Goal: Manage account settings

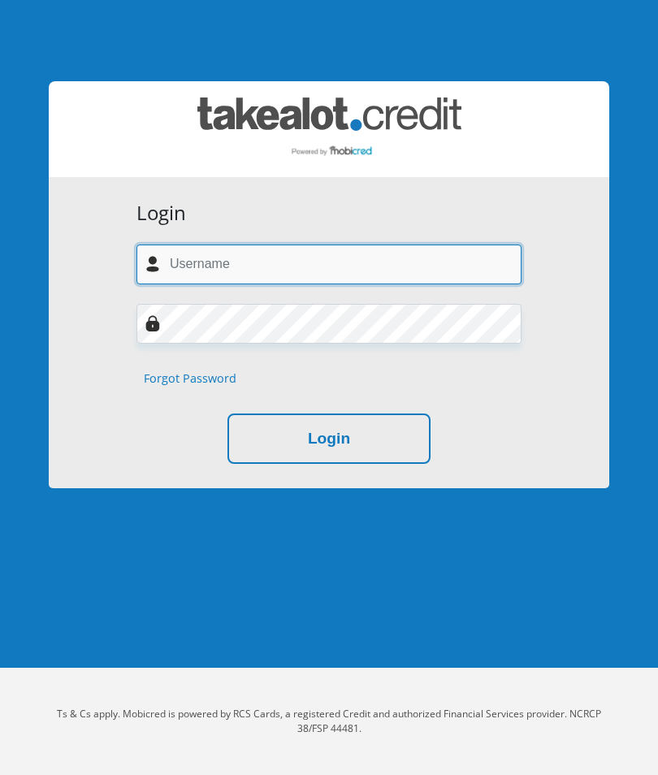
click at [358, 257] on input "text" at bounding box center [329, 265] width 385 height 40
type input "bkwetana@gmail.com"
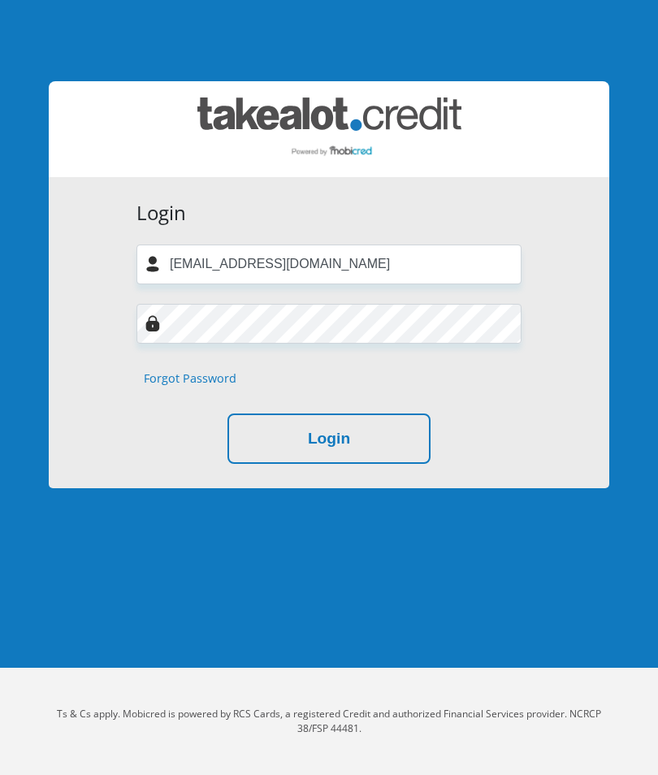
click at [345, 454] on button "Login" at bounding box center [329, 439] width 203 height 51
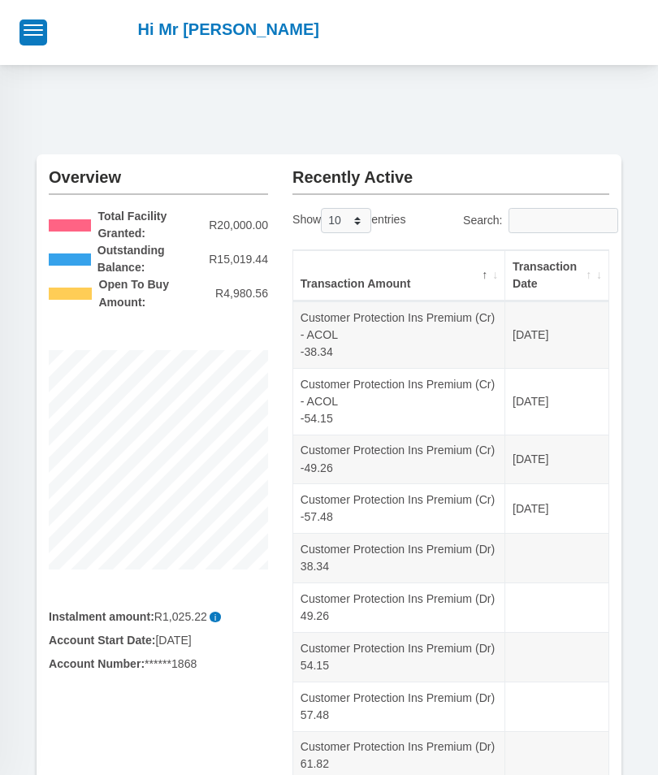
click at [33, 37] on button "button" at bounding box center [34, 32] width 28 height 25
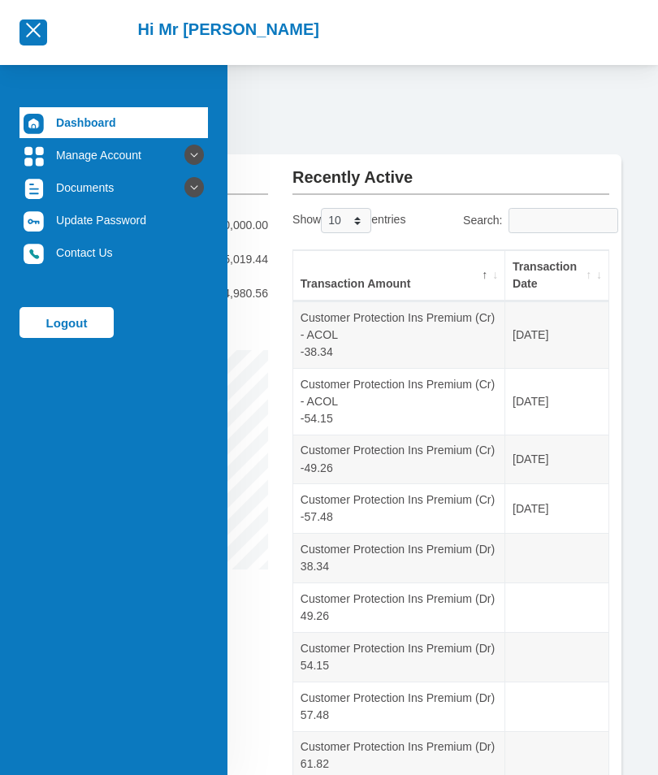
click at [99, 150] on link "Manage Account" at bounding box center [114, 155] width 189 height 31
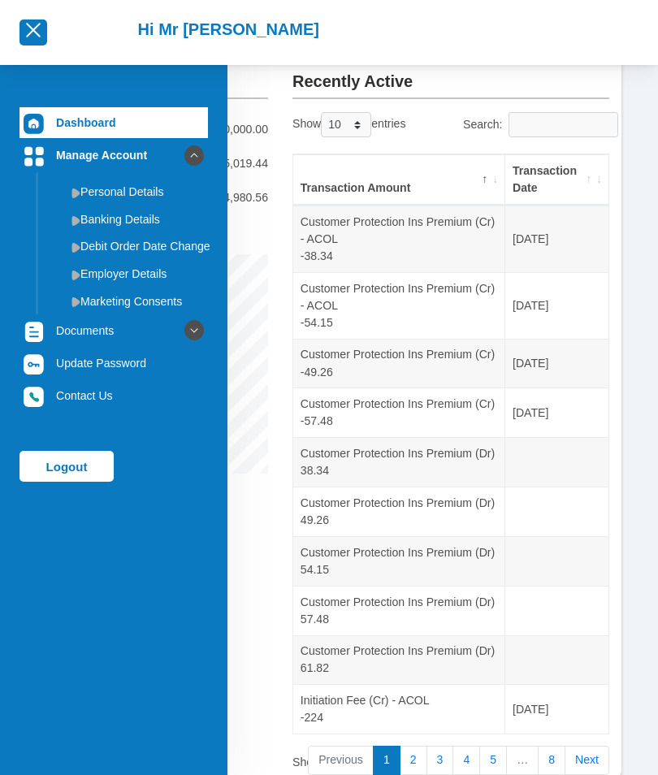
scroll to position [257, 0]
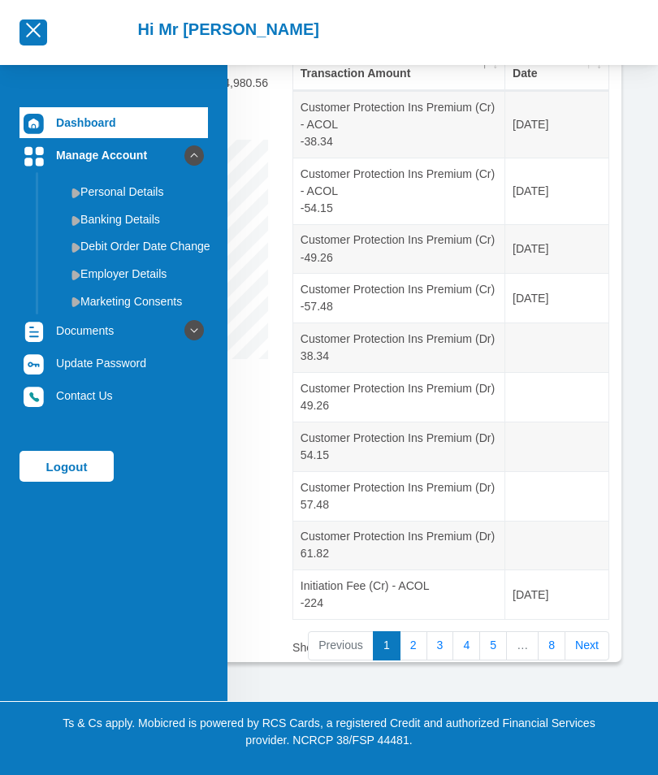
click at [587, 661] on link "Next" at bounding box center [587, 645] width 45 height 29
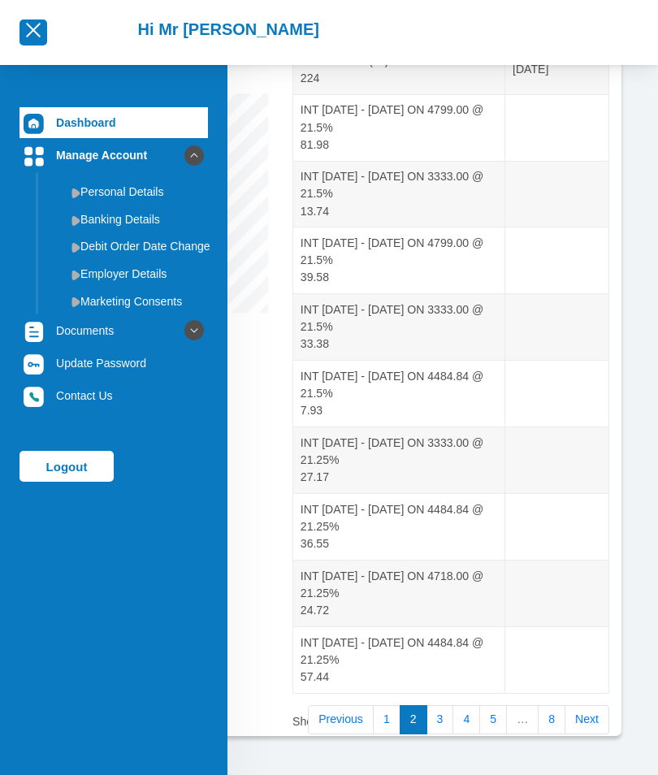
click at [579, 709] on link "Next" at bounding box center [587, 719] width 45 height 29
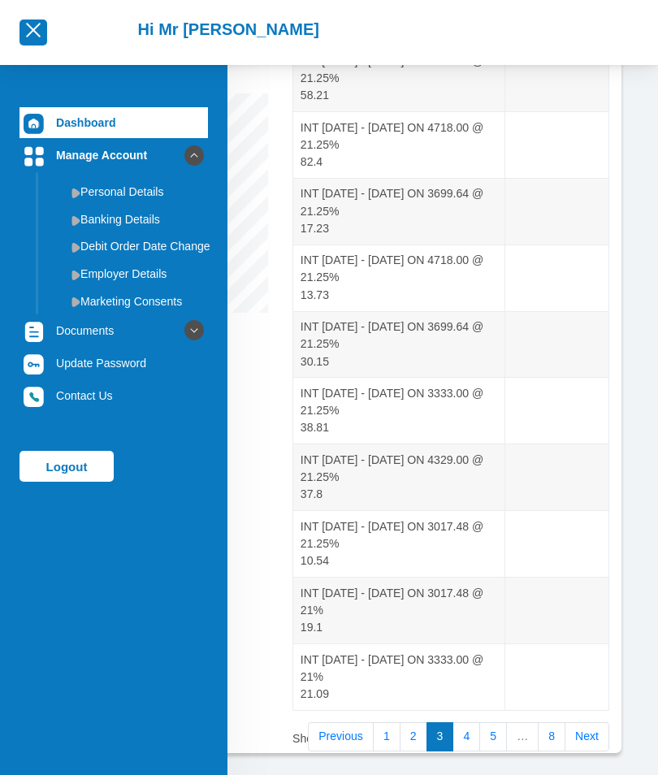
click at [591, 707] on td at bounding box center [556, 677] width 103 height 67
click at [544, 726] on link "8" at bounding box center [552, 736] width 28 height 29
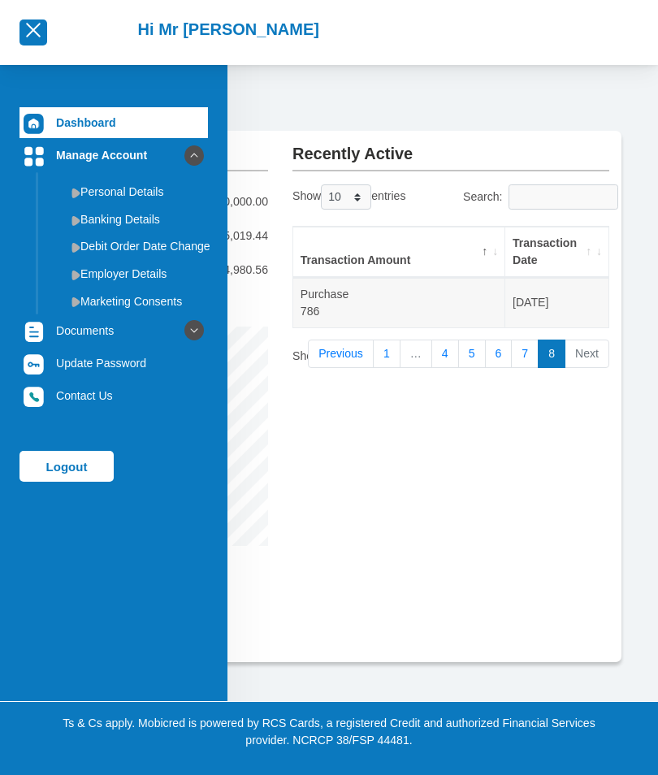
scroll to position [0, 0]
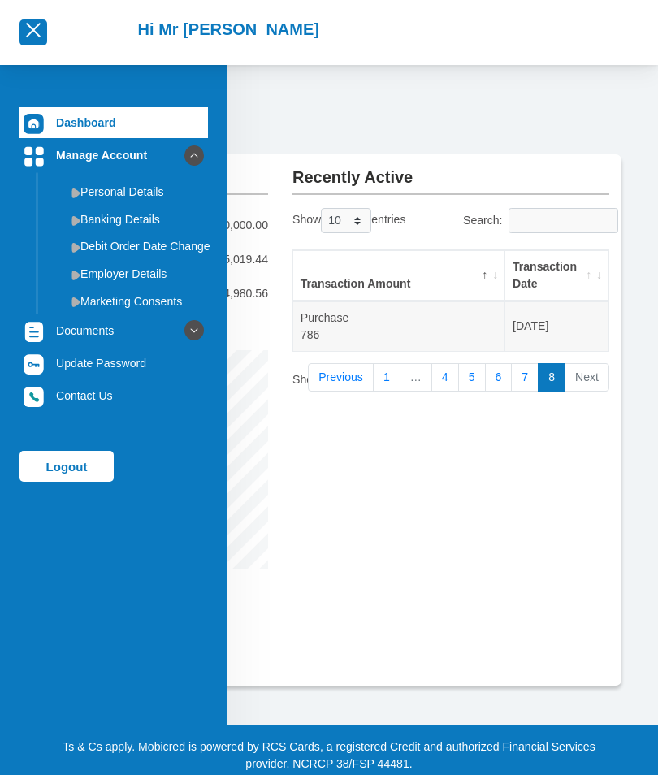
click at [108, 222] on link "Banking Details" at bounding box center [127, 219] width 163 height 26
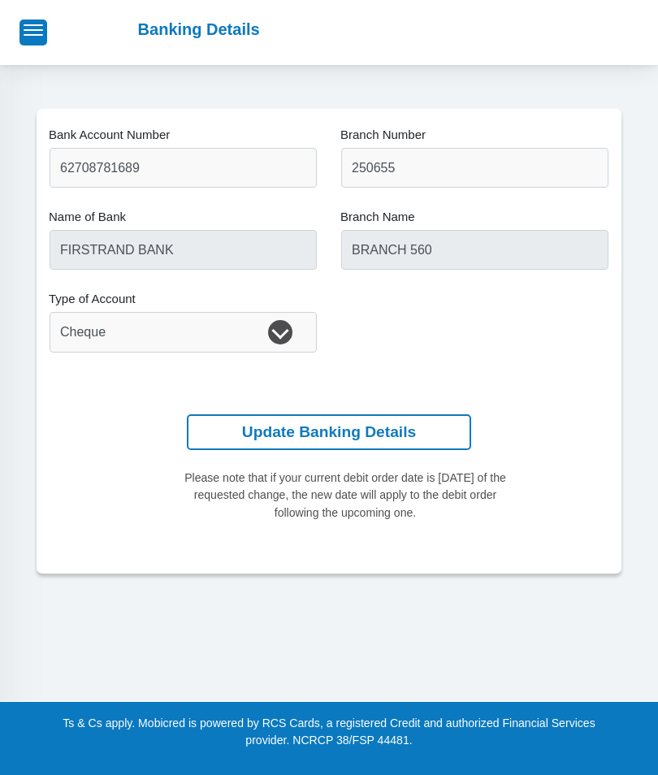
click at [33, 37] on button "button" at bounding box center [34, 32] width 28 height 25
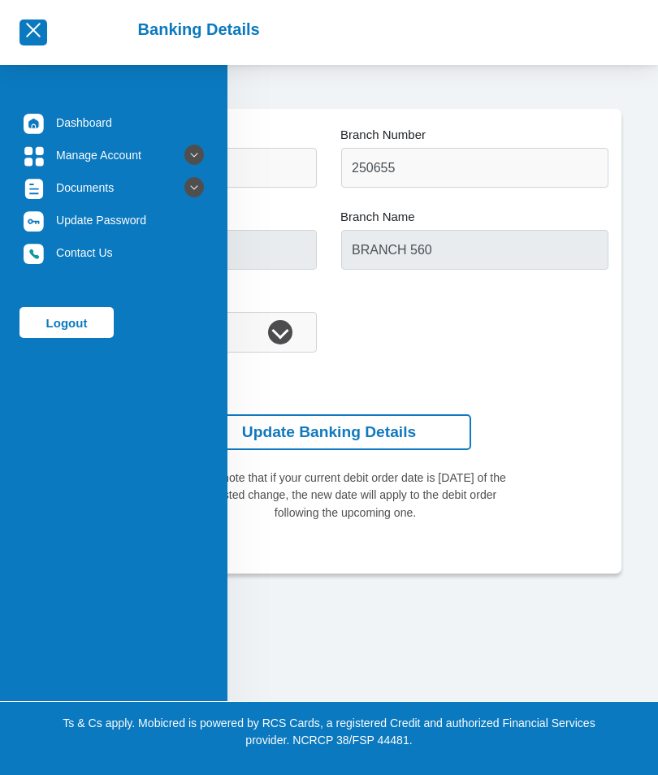
click at [84, 121] on link "Dashboard" at bounding box center [114, 122] width 189 height 31
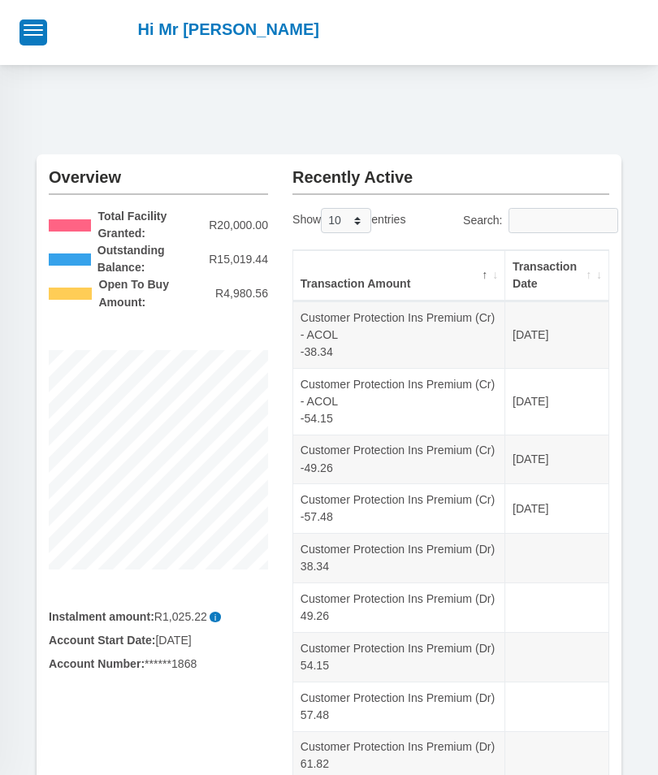
click at [39, 54] on div at bounding box center [33, 32] width 67 height 49
click at [45, 31] on button "button" at bounding box center [34, 32] width 28 height 25
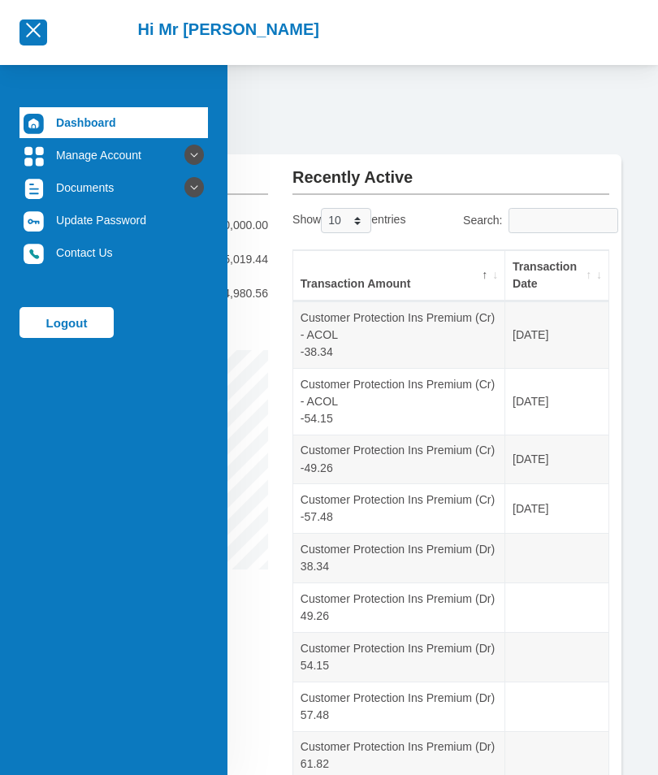
click at [98, 185] on link "Documents" at bounding box center [114, 187] width 189 height 31
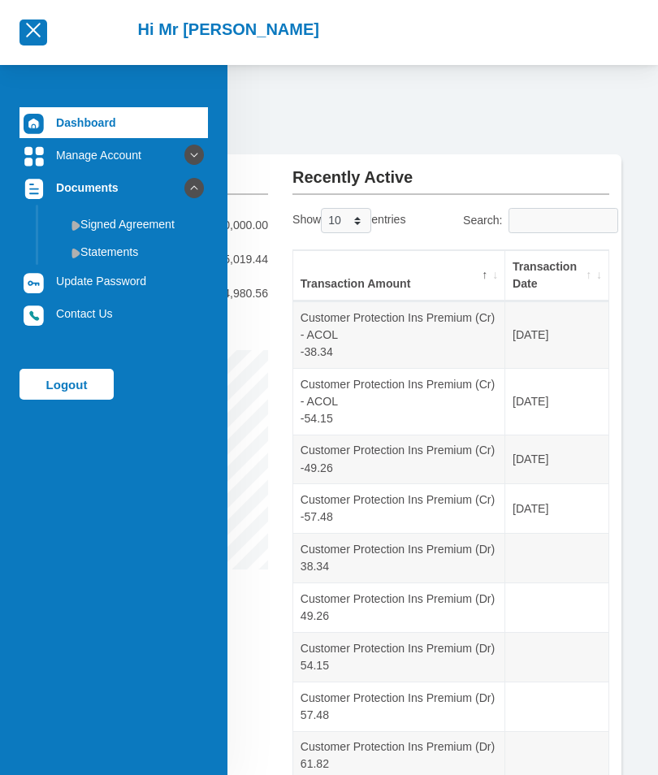
click at [120, 256] on link "Statements" at bounding box center [127, 252] width 163 height 26
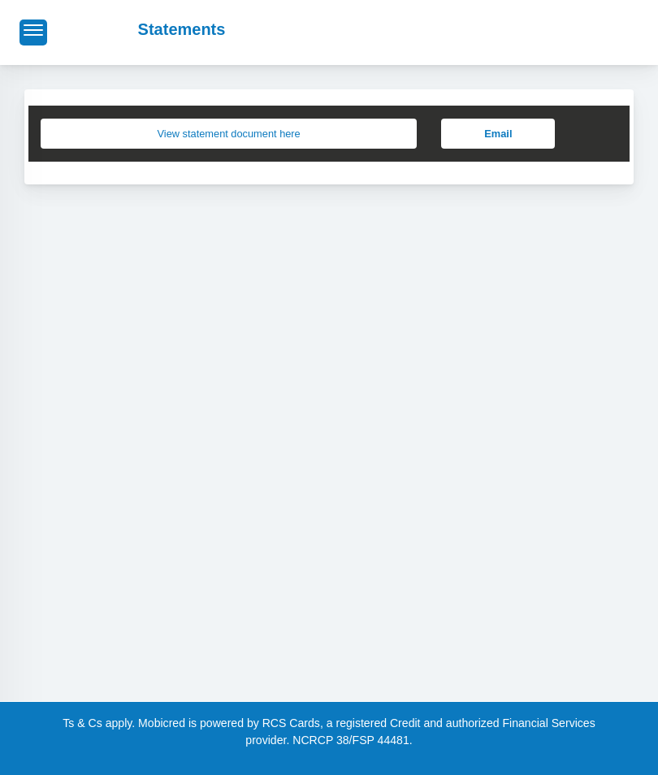
click at [266, 136] on button "View statement document here" at bounding box center [229, 134] width 376 height 30
click at [29, 28] on span "button" at bounding box center [34, 29] width 20 height 11
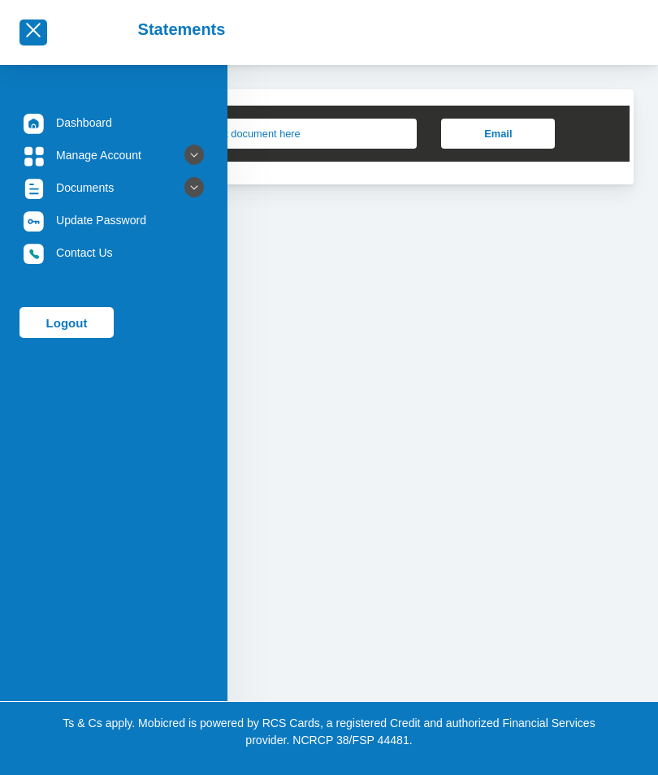
click at [108, 154] on link "Manage Account" at bounding box center [114, 155] width 189 height 31
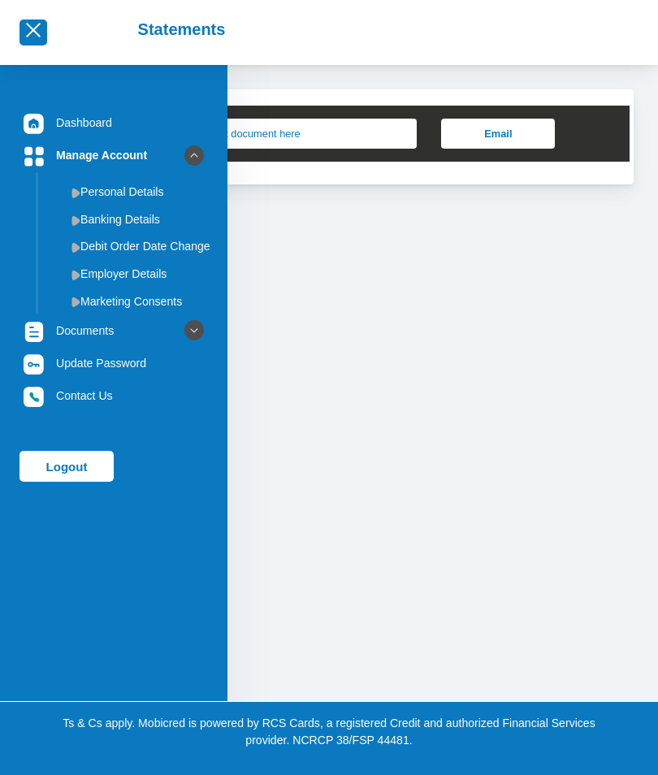
click at [141, 214] on link "Banking Details" at bounding box center [127, 219] width 163 height 26
click at [148, 218] on link "Banking Details" at bounding box center [127, 219] width 163 height 26
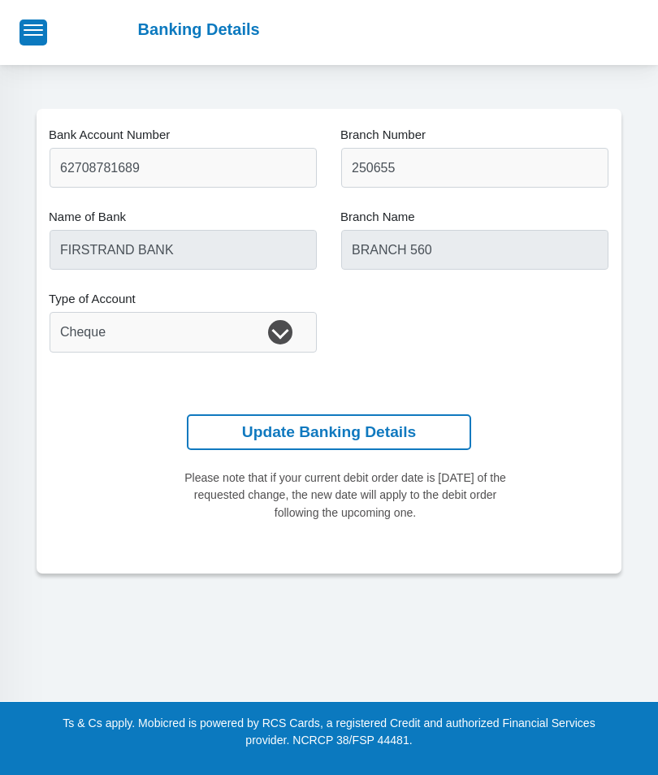
click at [276, 422] on button "Update Banking Details" at bounding box center [329, 432] width 284 height 37
